Goal: Transaction & Acquisition: Download file/media

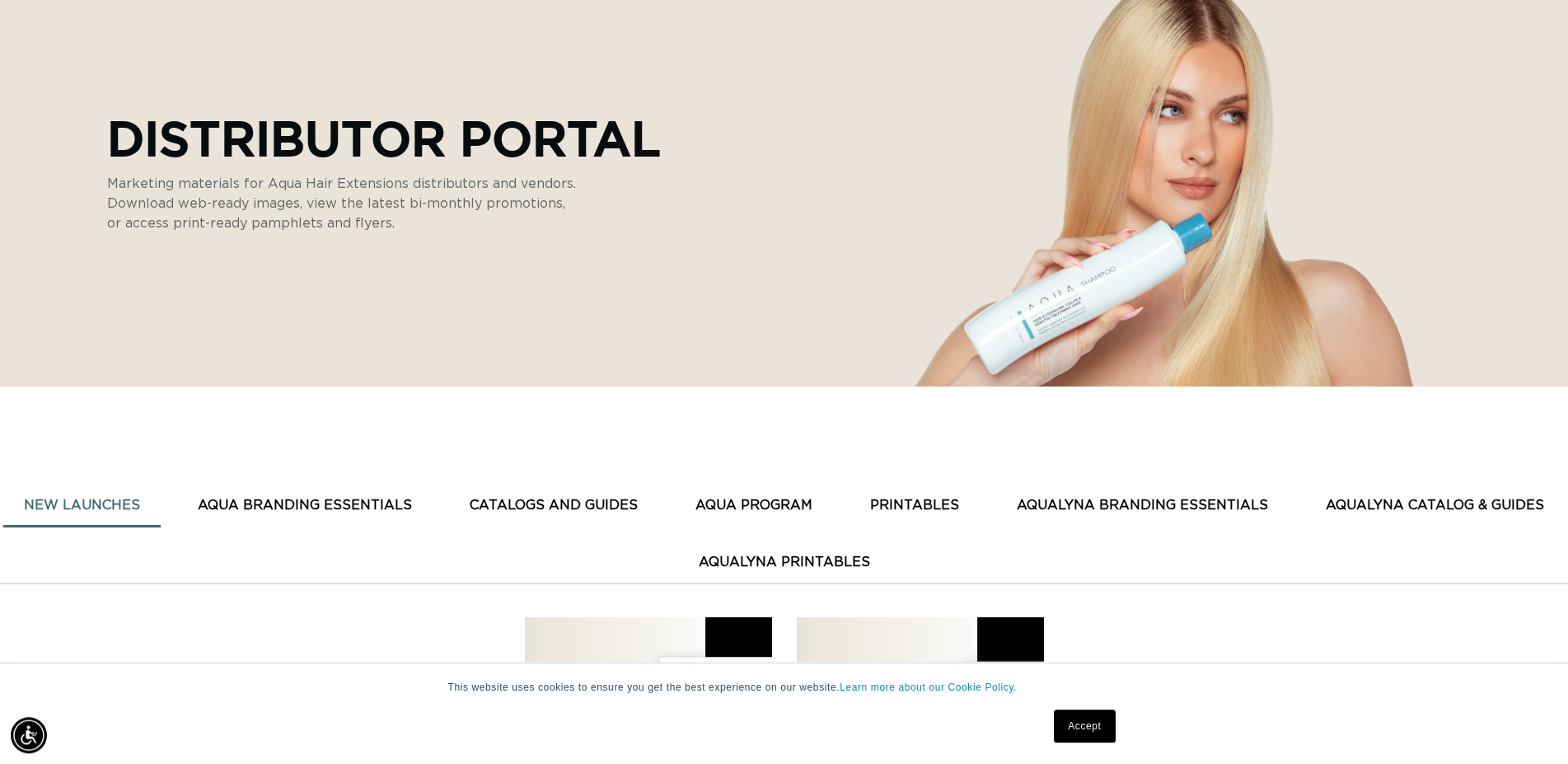
scroll to position [336, 0]
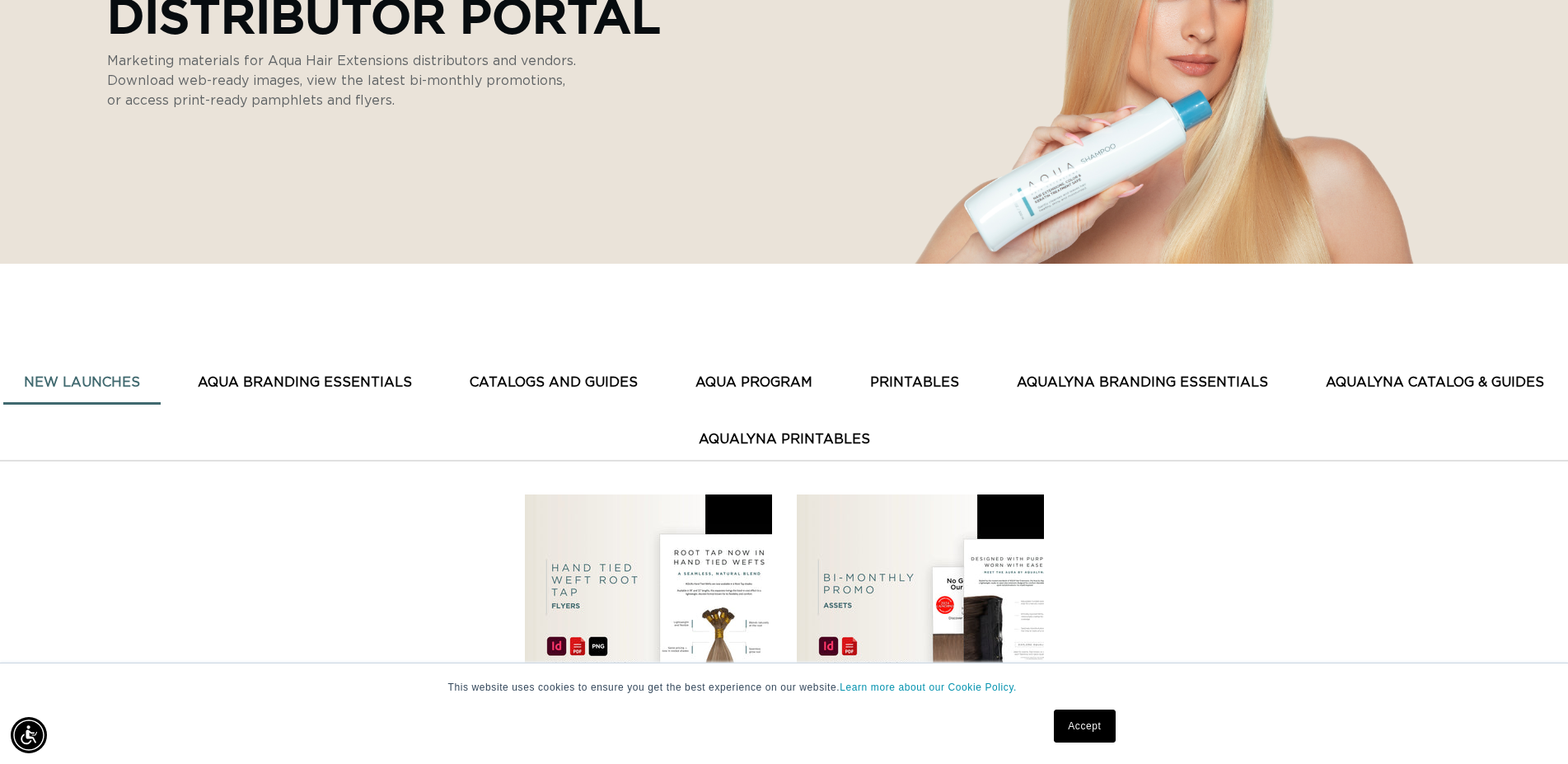
click at [1080, 731] on link "Accept" at bounding box center [1084, 726] width 61 height 33
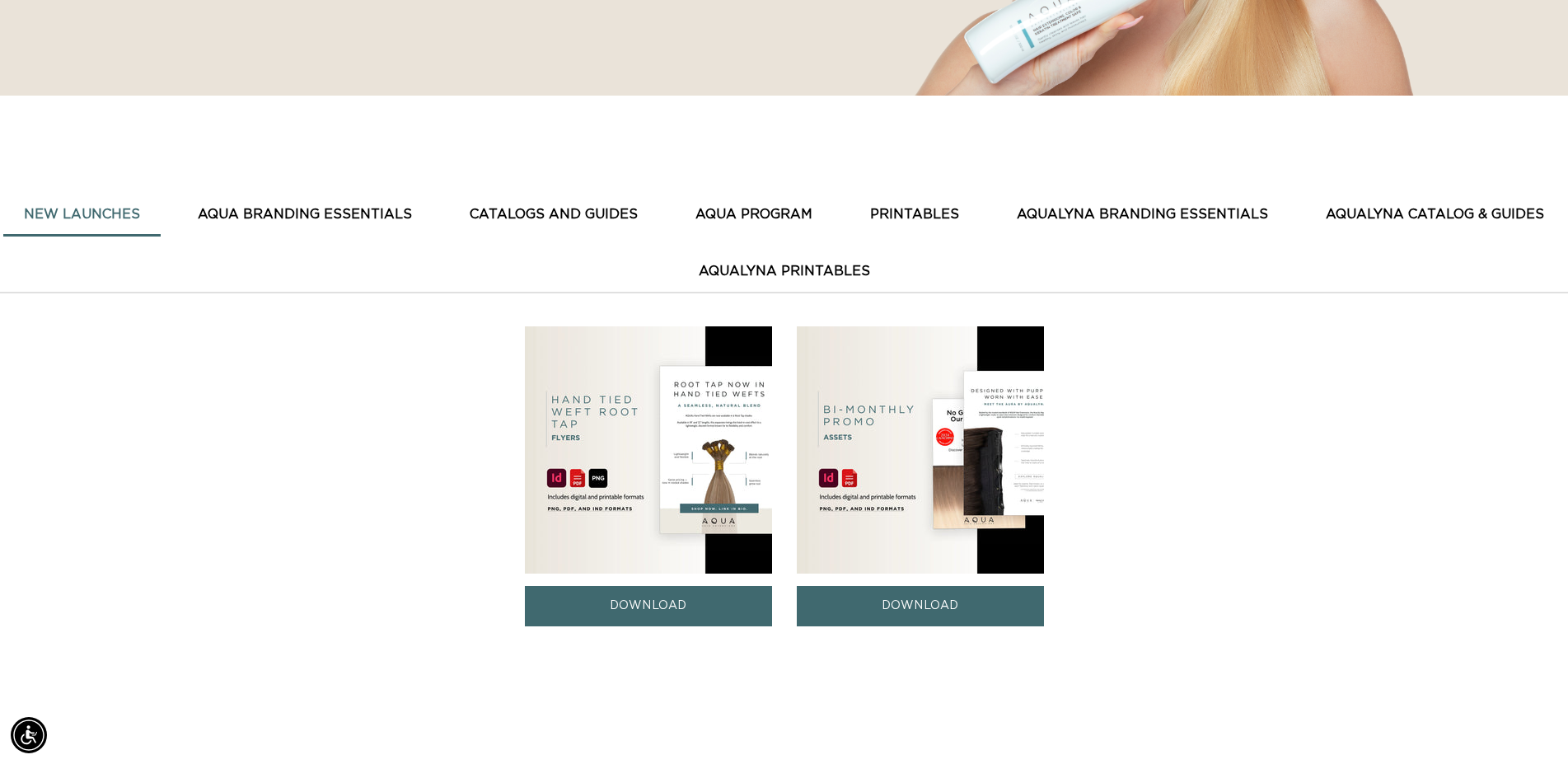
scroll to position [0, 2901]
click at [681, 427] on img at bounding box center [648, 449] width 247 height 247
click at [681, 426] on img at bounding box center [648, 449] width 247 height 247
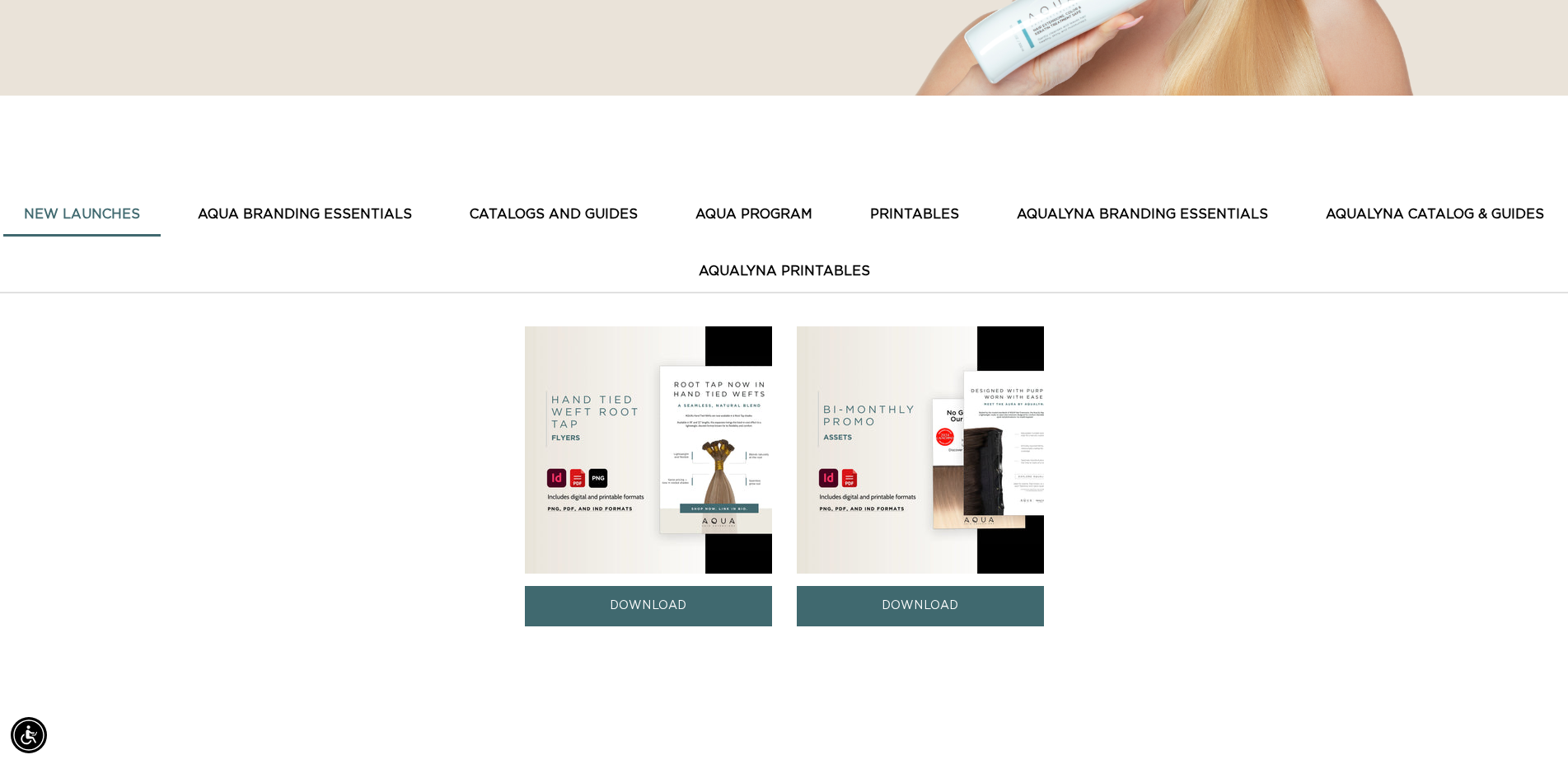
click at [373, 207] on button "AQUA BRANDING ESSENTIALS" at bounding box center [305, 215] width 256 height 40
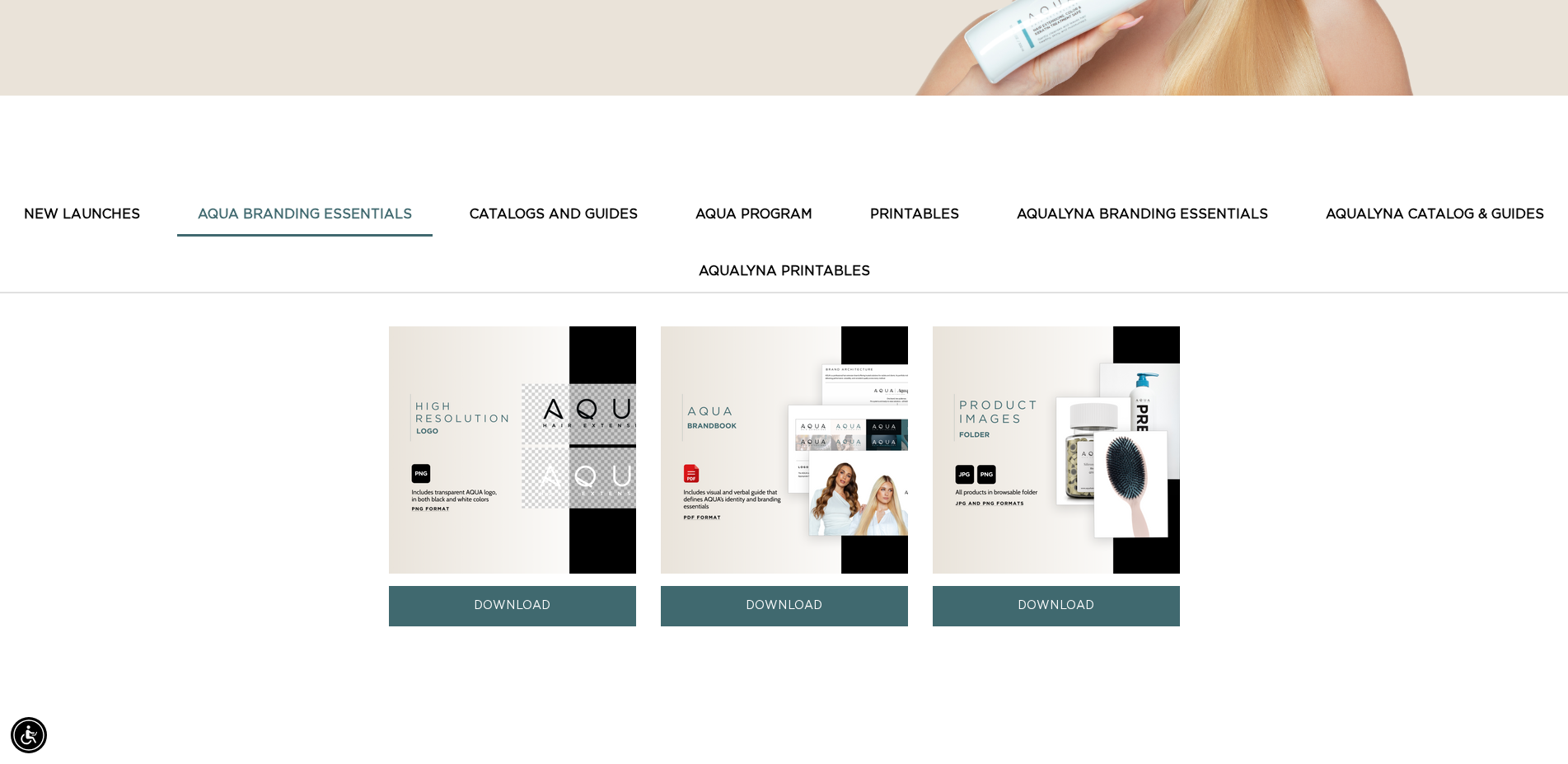
scroll to position [0, 1451]
click at [613, 208] on button "CATALOGS AND GUIDES" at bounding box center [554, 215] width 209 height 40
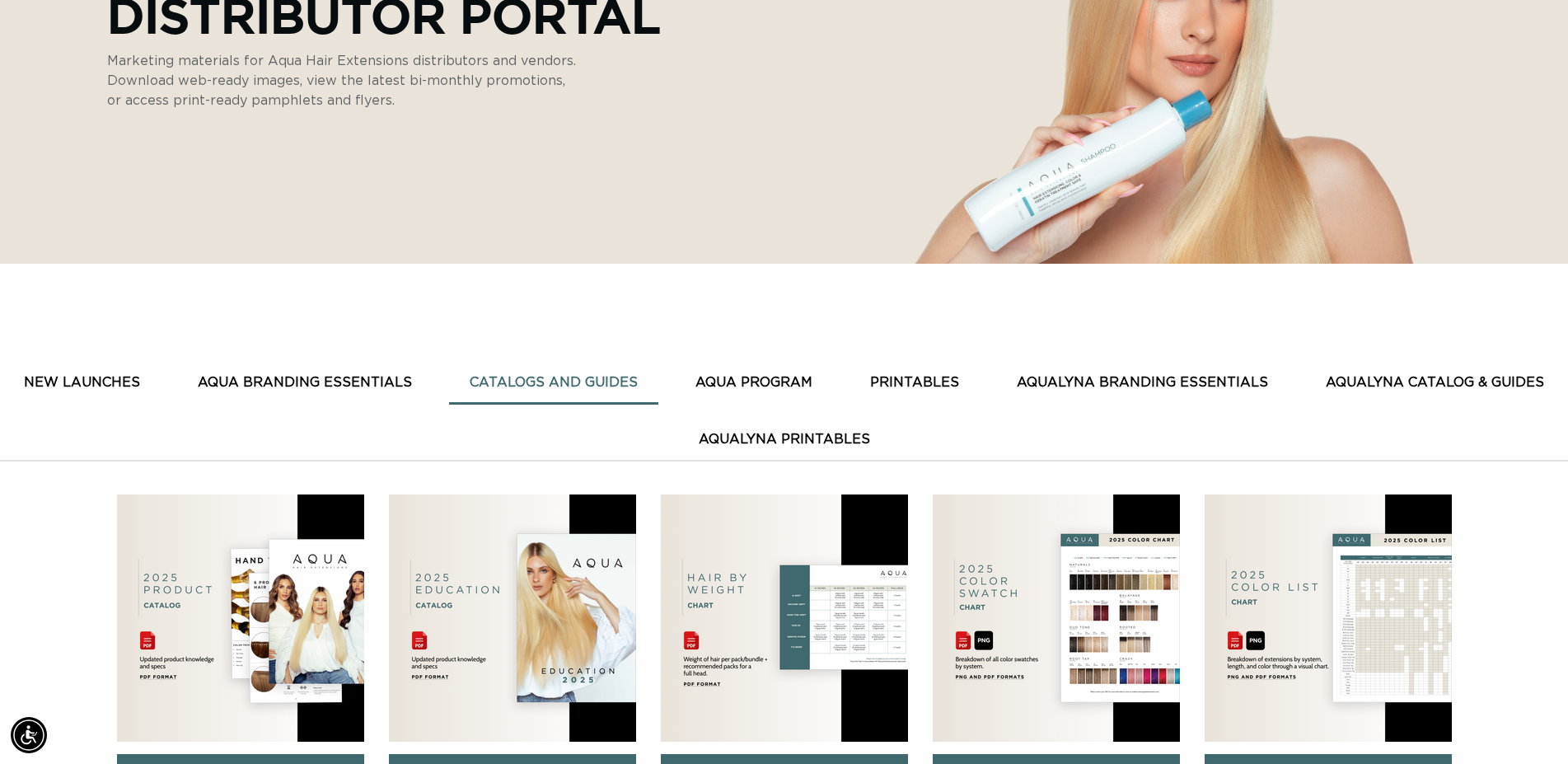
click at [161, 386] on button "New Launches" at bounding box center [82, 382] width 157 height 40
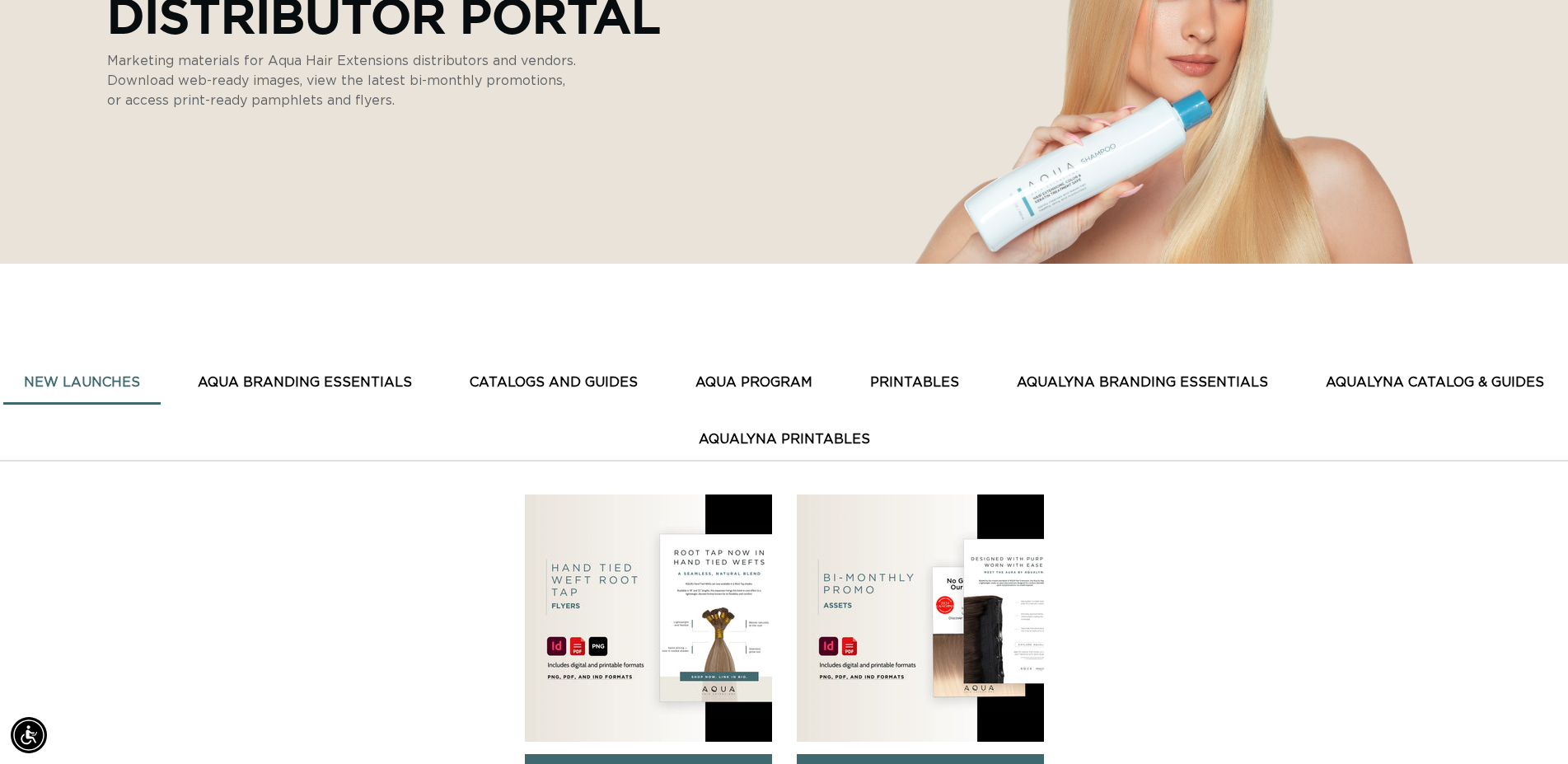
click at [710, 610] on img at bounding box center [648, 618] width 247 height 247
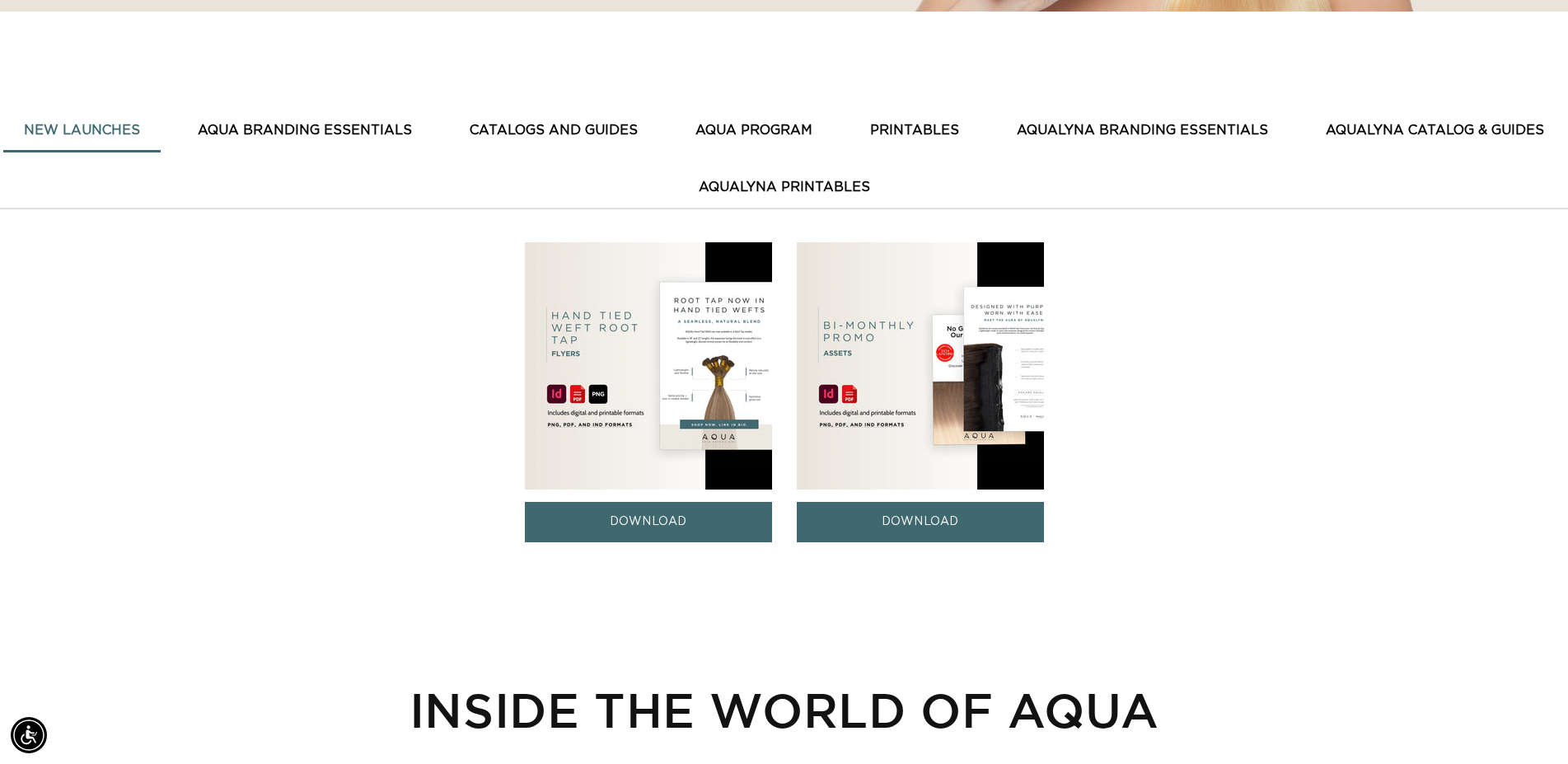
scroll to position [0, 2901]
click at [660, 521] on link "DOWNLOAD" at bounding box center [648, 522] width 247 height 40
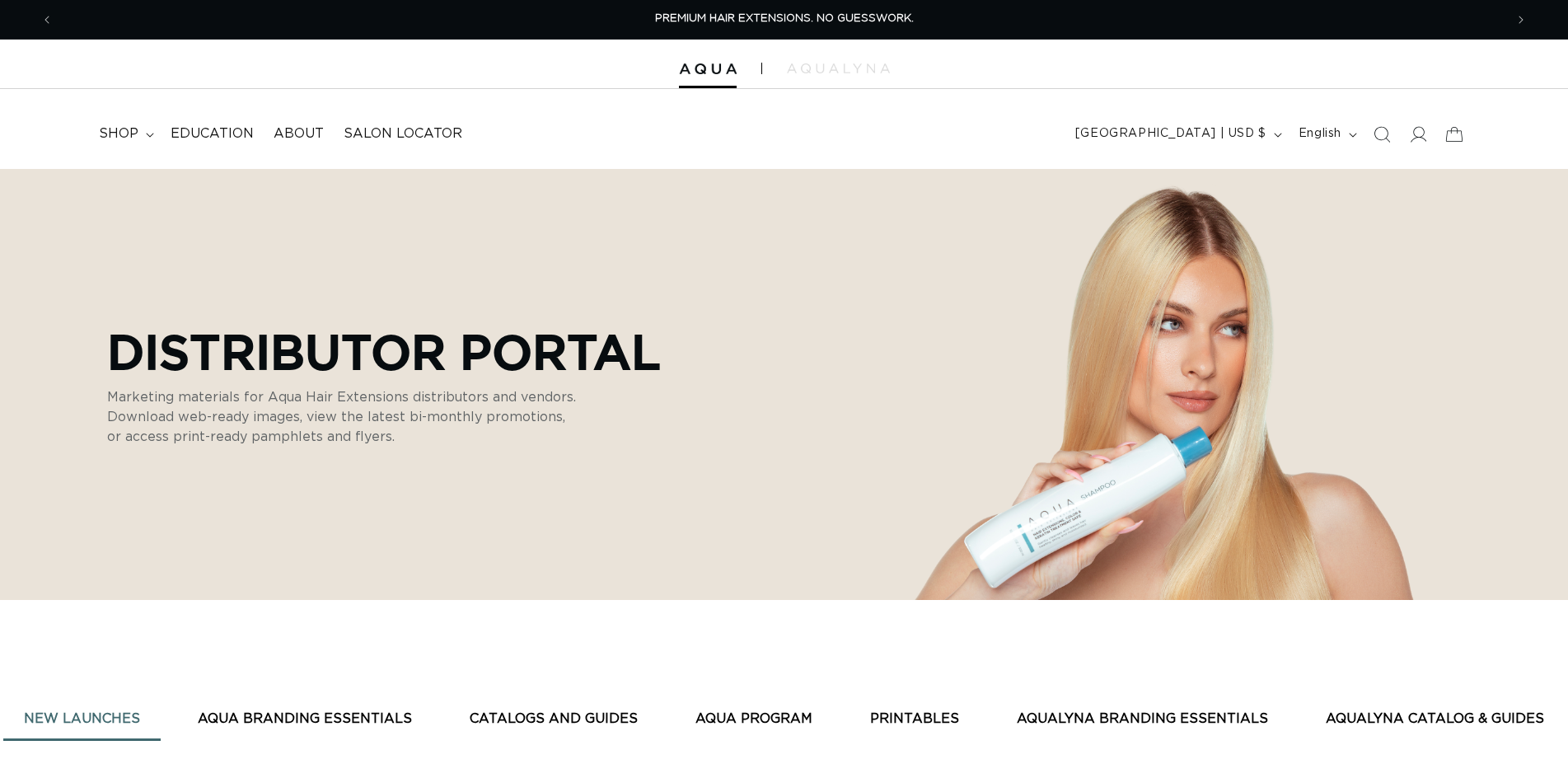
scroll to position [588, 0]
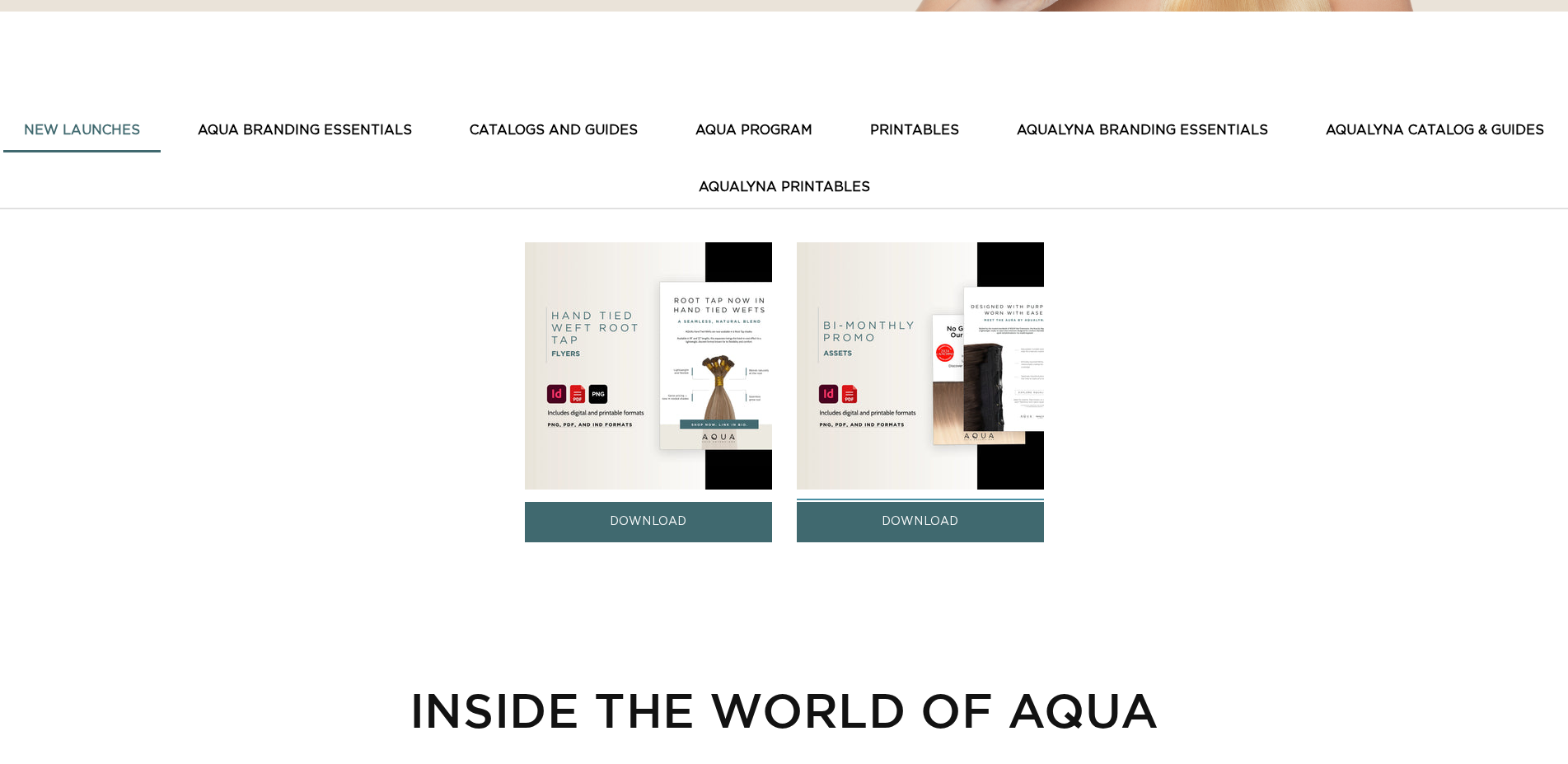
click at [909, 519] on link "DOWNLOAD" at bounding box center [920, 522] width 247 height 40
click at [641, 526] on link "DOWNLOAD" at bounding box center [648, 522] width 247 height 40
